Goal: Transaction & Acquisition: Purchase product/service

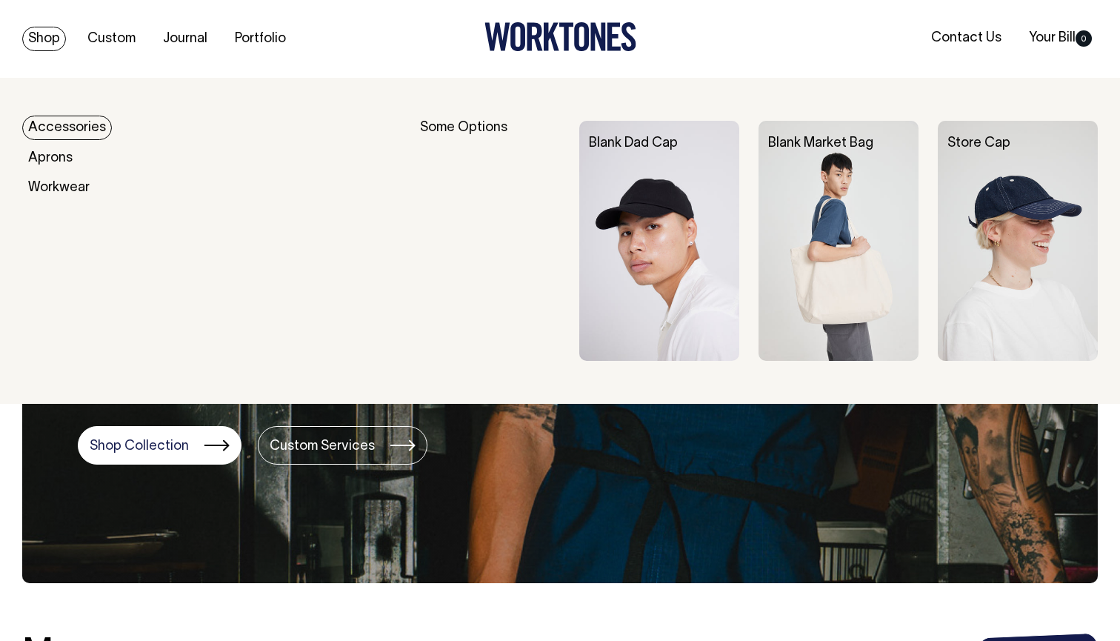
click at [50, 39] on link "Shop" at bounding box center [44, 39] width 44 height 24
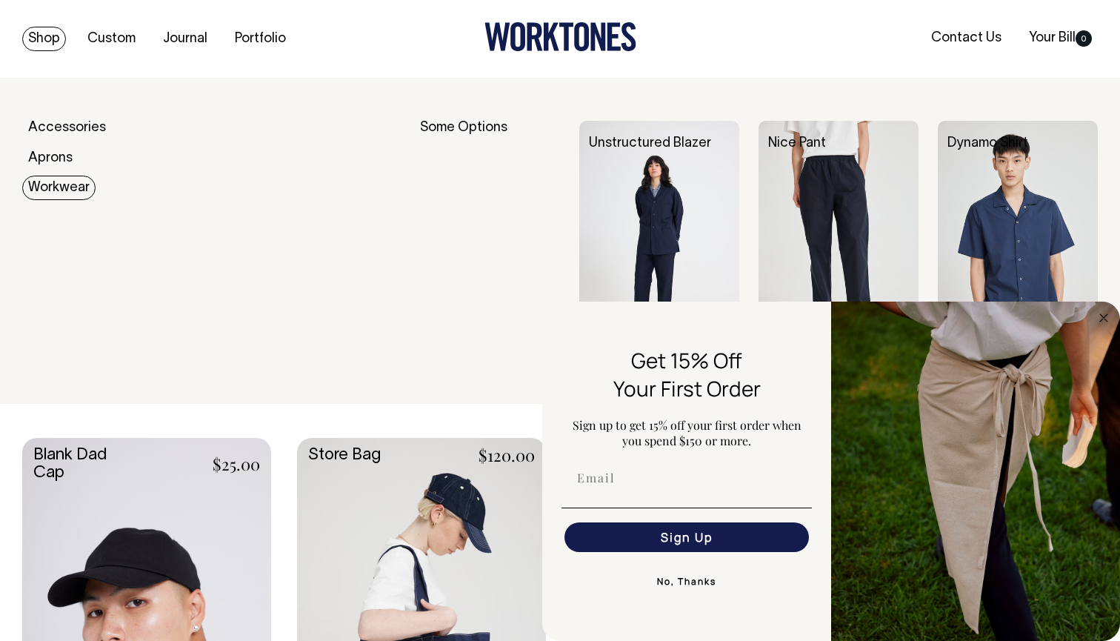
click at [69, 187] on link "Workwear" at bounding box center [58, 188] width 73 height 24
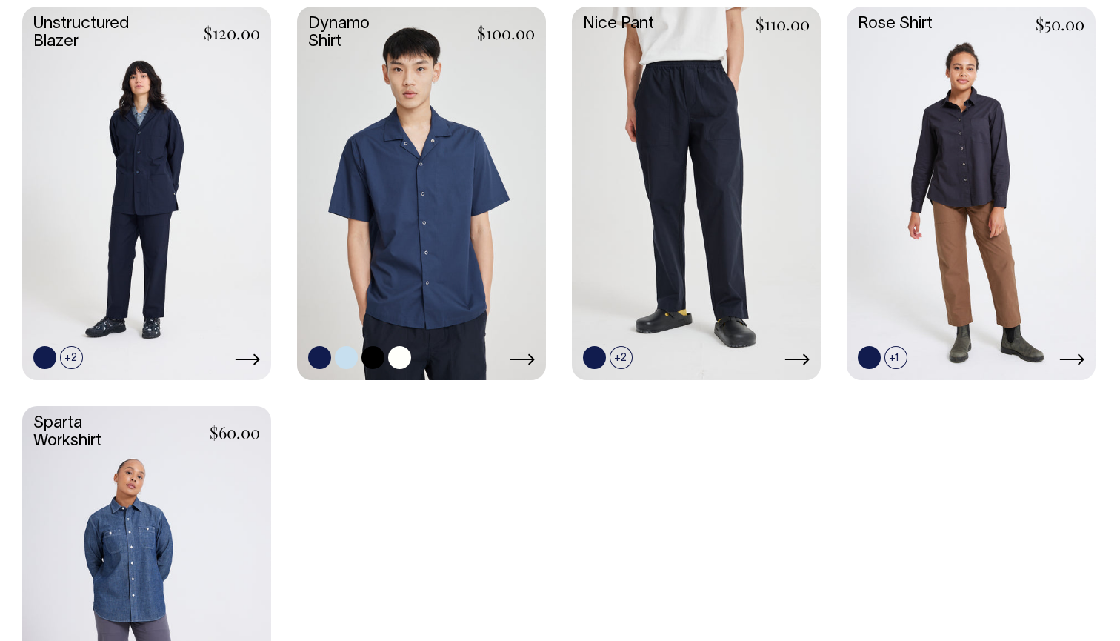
scroll to position [488, 0]
click at [256, 356] on icon at bounding box center [248, 359] width 24 height 11
